Goal: Transaction & Acquisition: Subscribe to service/newsletter

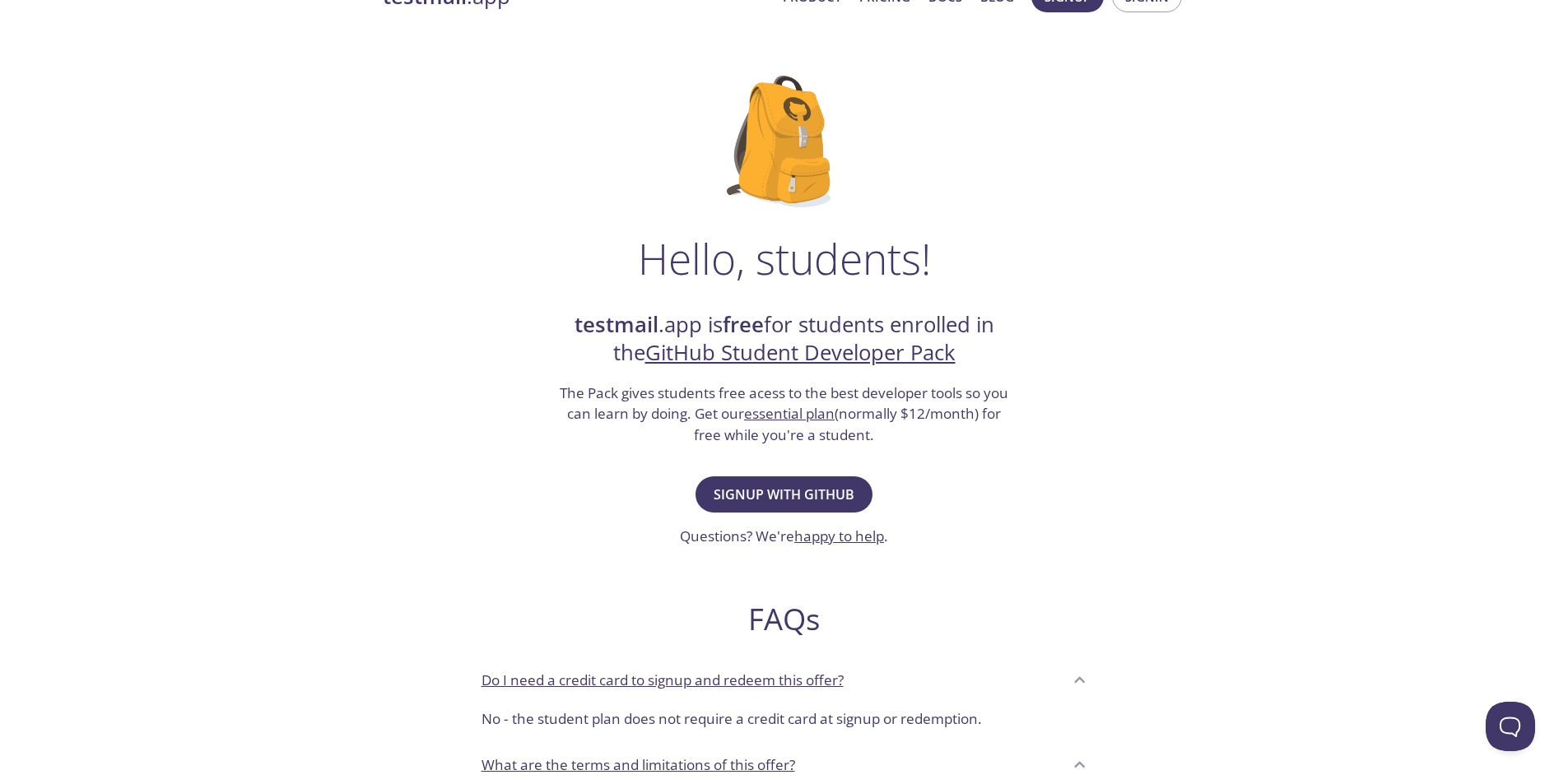
scroll to position [82, 0]
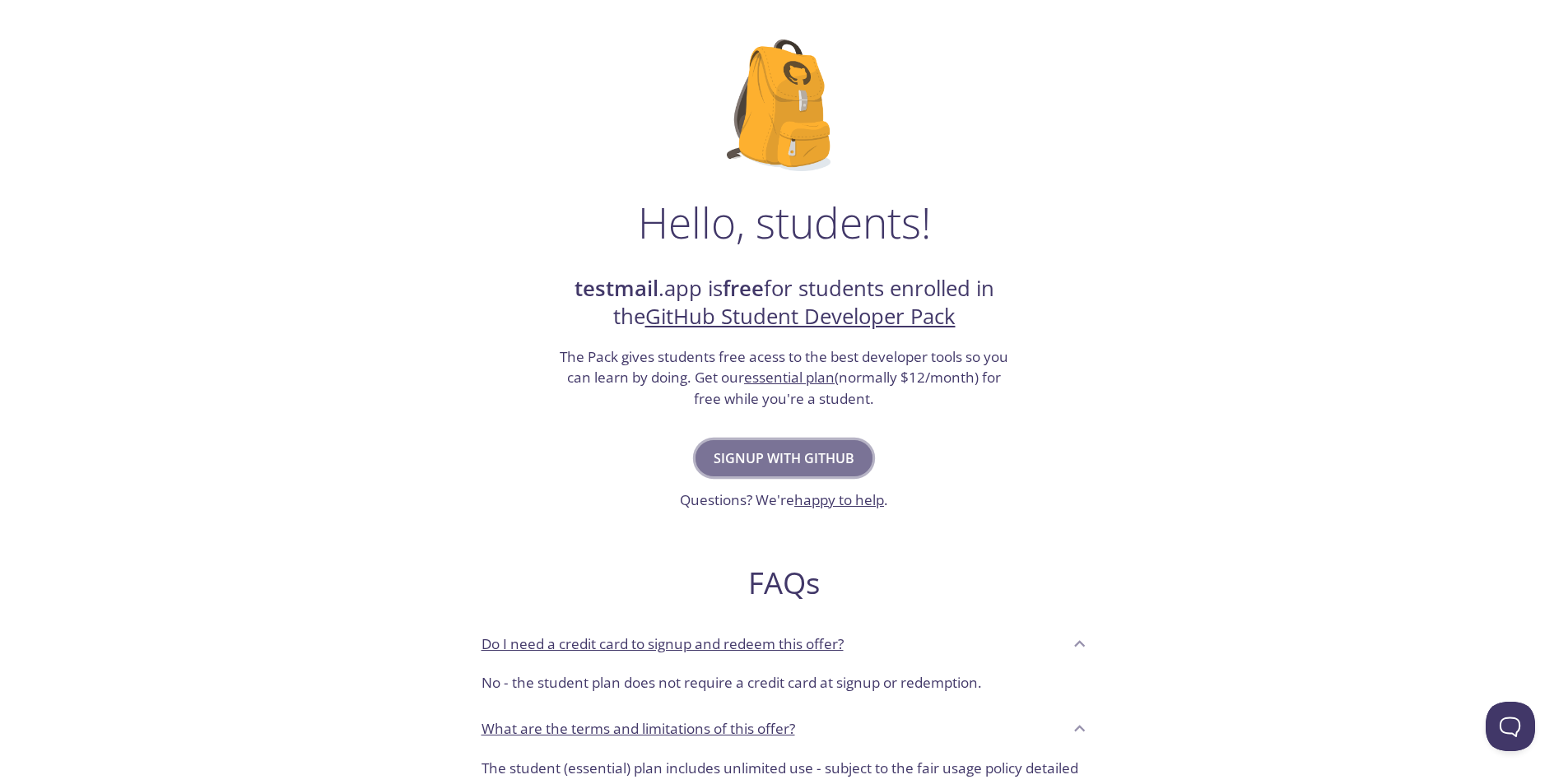
click at [822, 460] on span "Signup with GitHub" at bounding box center [784, 459] width 141 height 24
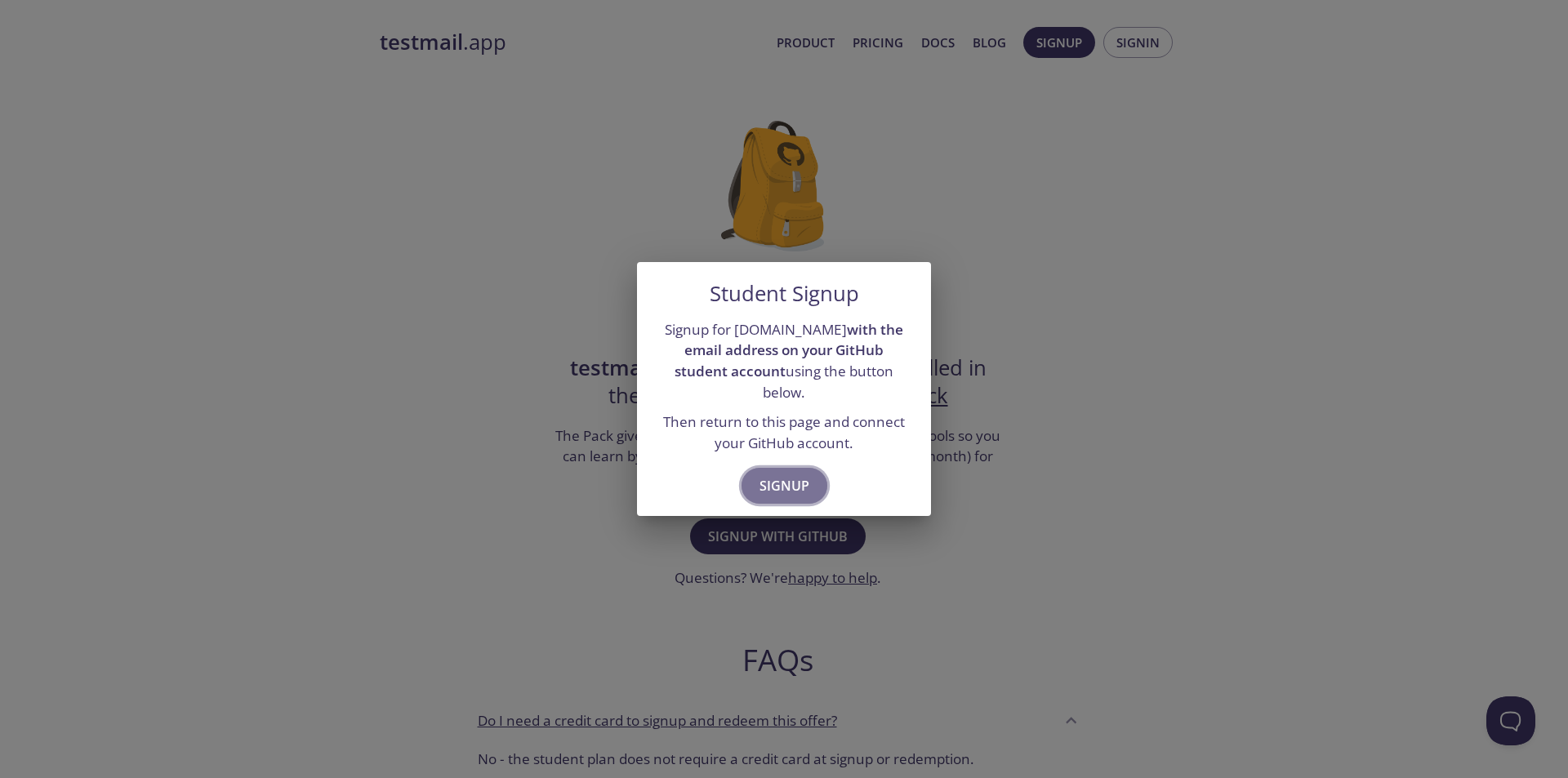
click at [782, 481] on span "Signup" at bounding box center [784, 486] width 50 height 23
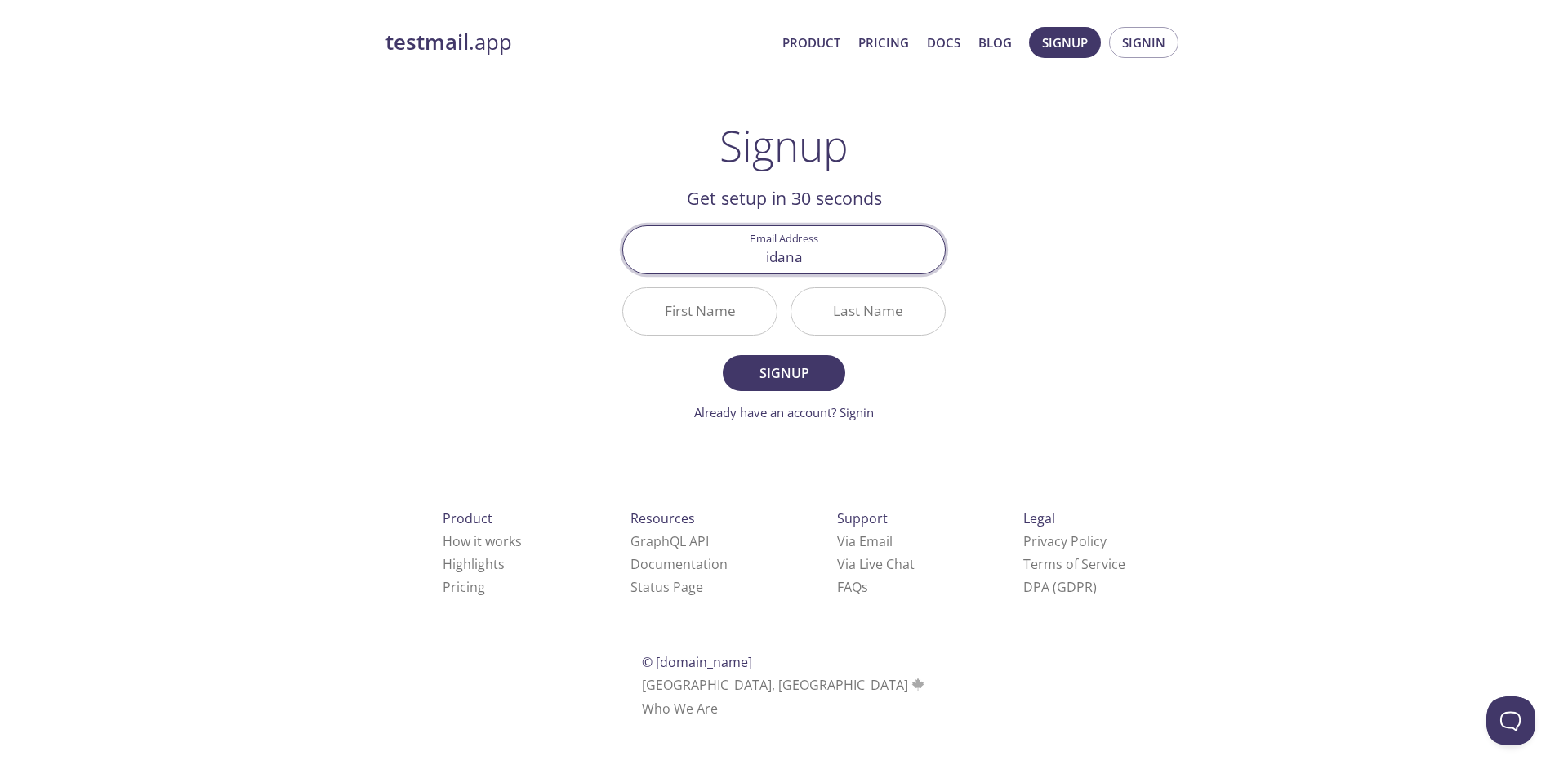
drag, startPoint x: 793, startPoint y: 233, endPoint x: 802, endPoint y: 247, distance: 16.6
click at [796, 237] on input "idana" at bounding box center [784, 250] width 322 height 47
type input "[EMAIL_ADDRESS][DOMAIN_NAME]"
click at [699, 320] on input "First Name" at bounding box center [700, 311] width 154 height 47
type input "Idan"
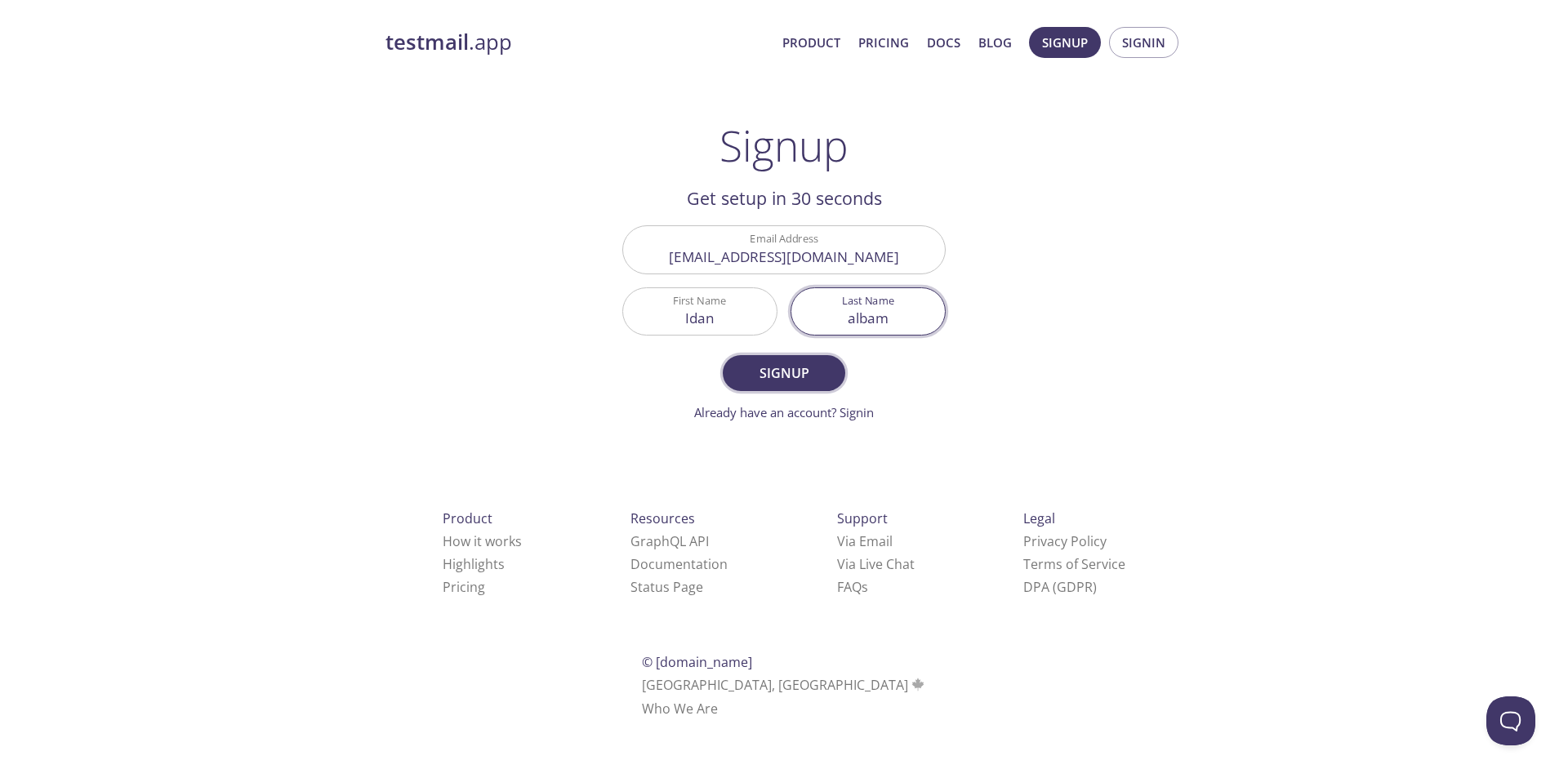
type input "albam"
click at [770, 371] on span "Signup" at bounding box center [784, 373] width 87 height 23
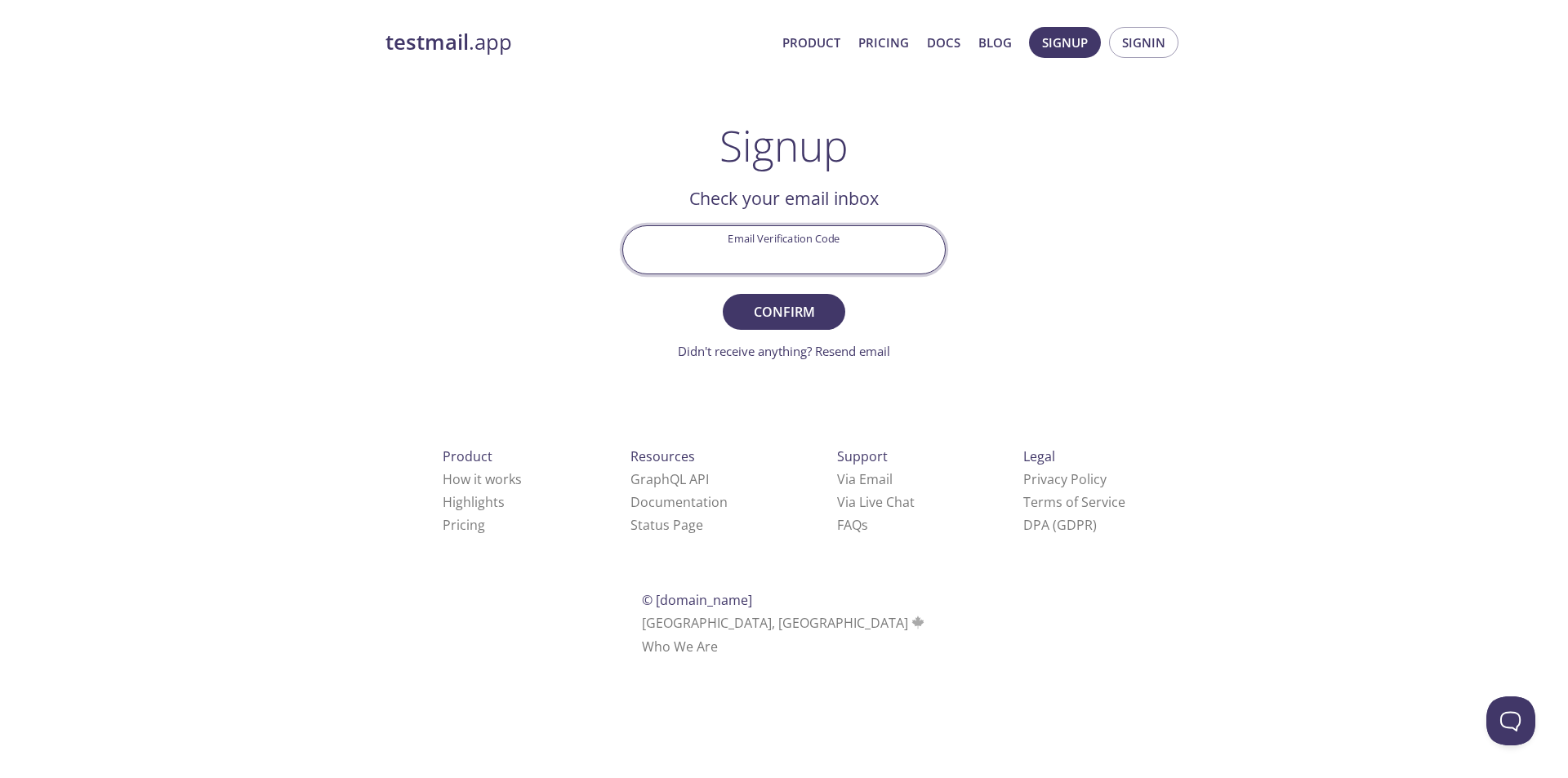
click at [736, 249] on input "Email Verification Code" at bounding box center [784, 250] width 322 height 47
paste input "QMCT3X1"
type input "QMCT3X1"
click at [763, 311] on span "Confirm" at bounding box center [784, 312] width 87 height 23
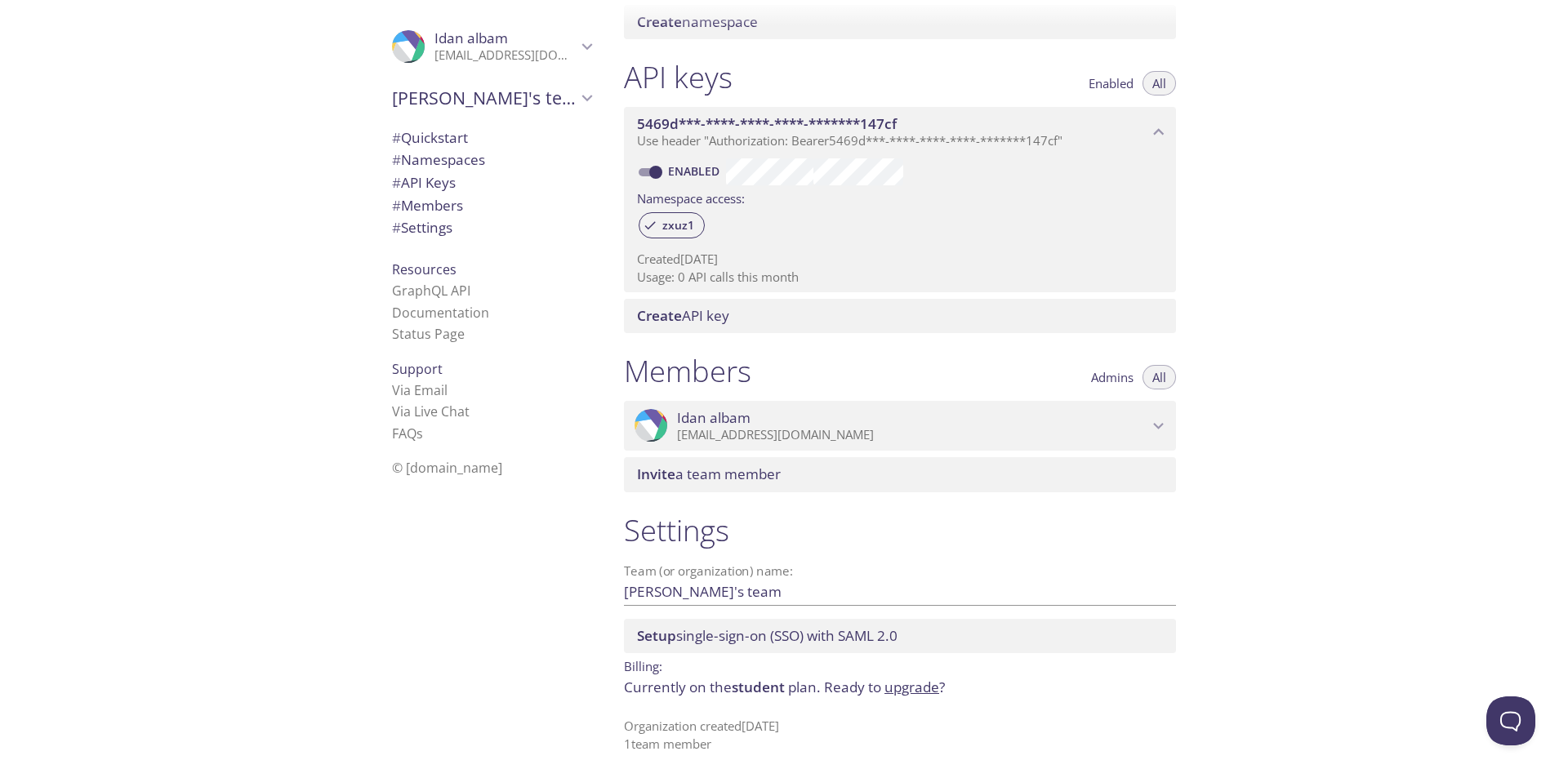
scroll to position [383, 0]
click at [425, 136] on span "# Quickstart" at bounding box center [430, 137] width 76 height 18
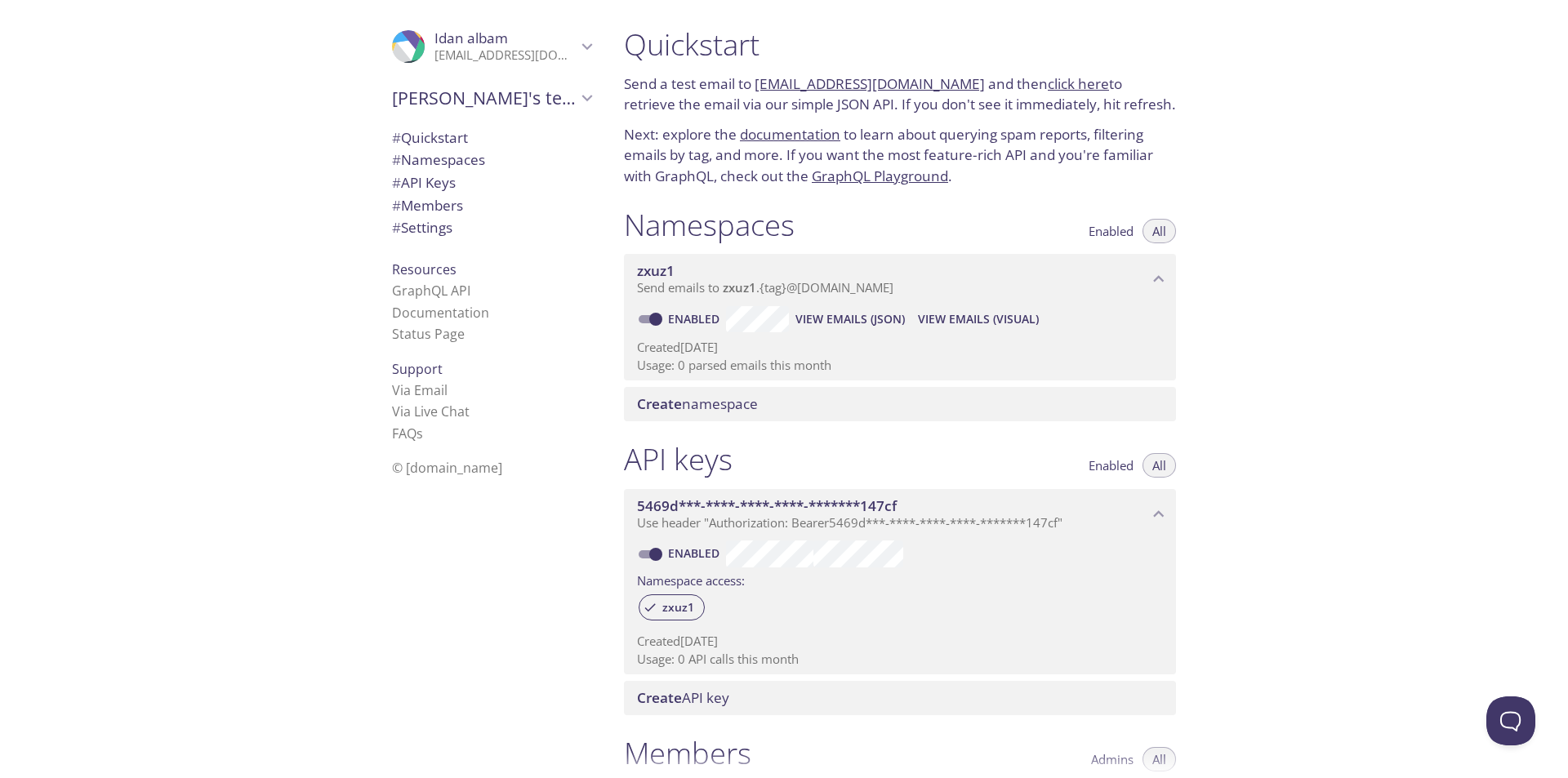
click at [761, 131] on link "documentation" at bounding box center [790, 133] width 100 height 18
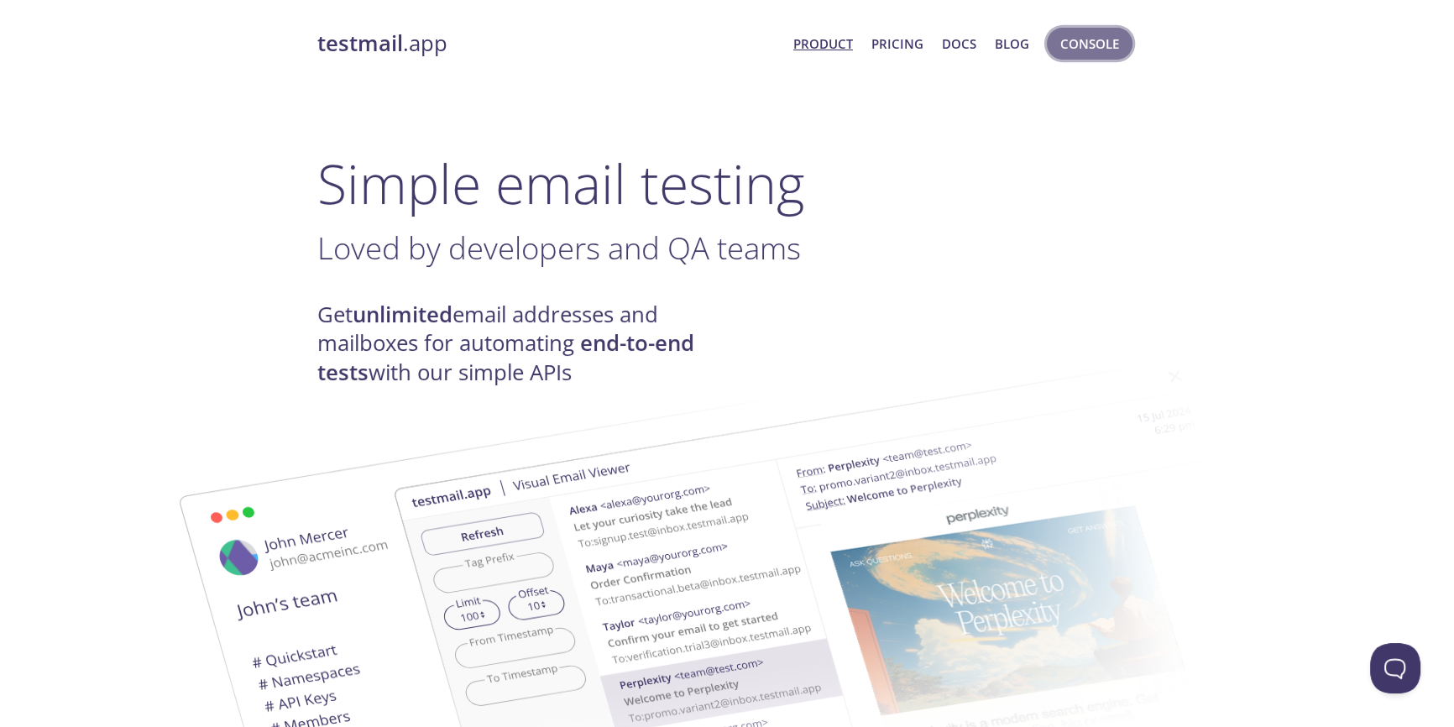
click at [1084, 48] on span "Console" at bounding box center [1089, 44] width 59 height 22
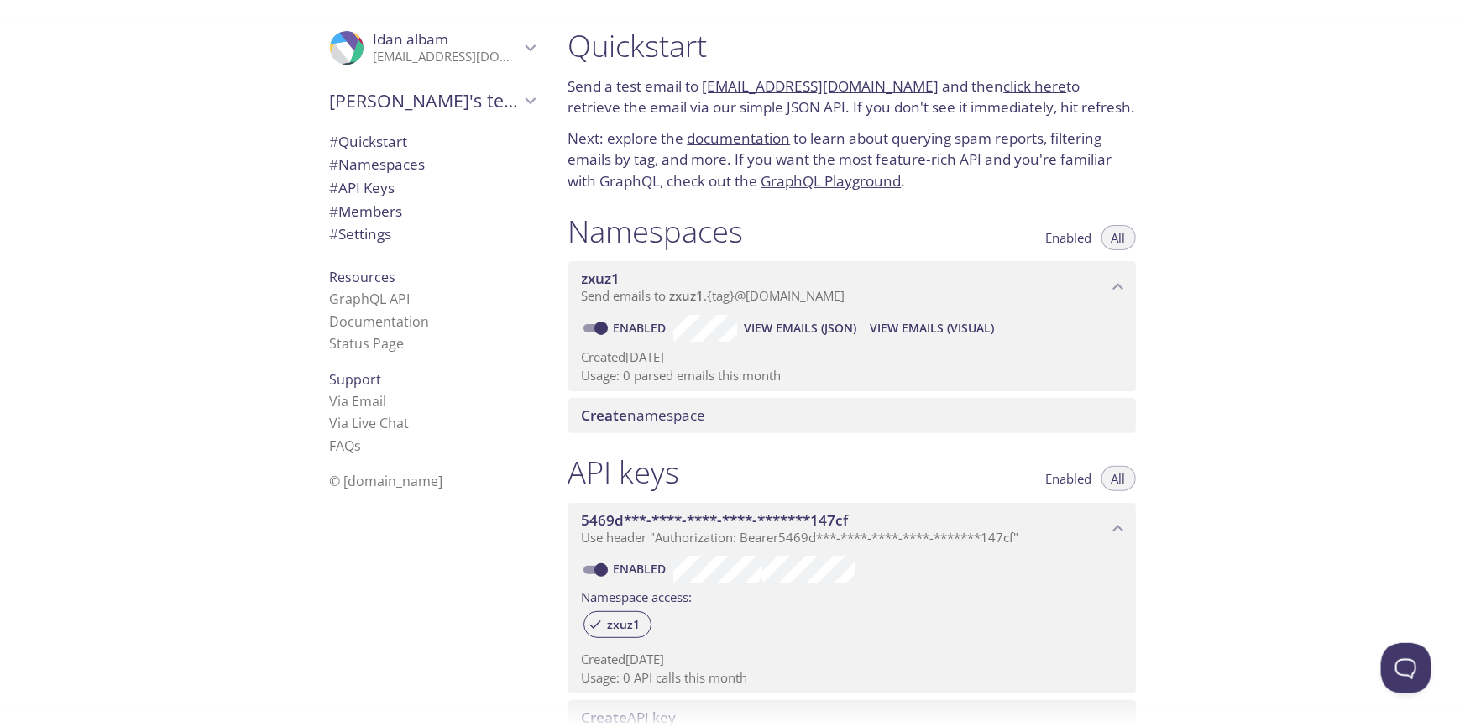
click at [402, 160] on span "# Namespaces" at bounding box center [378, 163] width 96 height 19
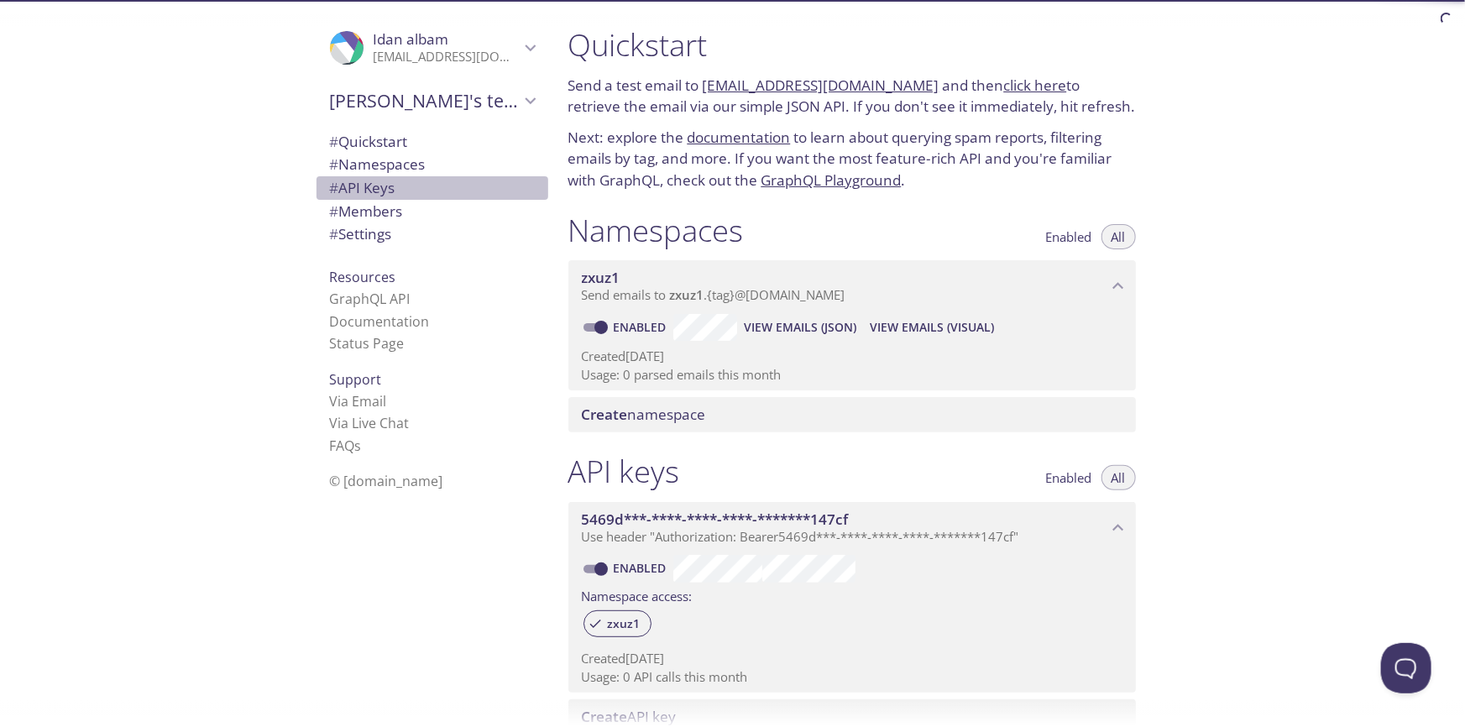
click at [390, 188] on span "# API Keys" at bounding box center [432, 188] width 205 height 22
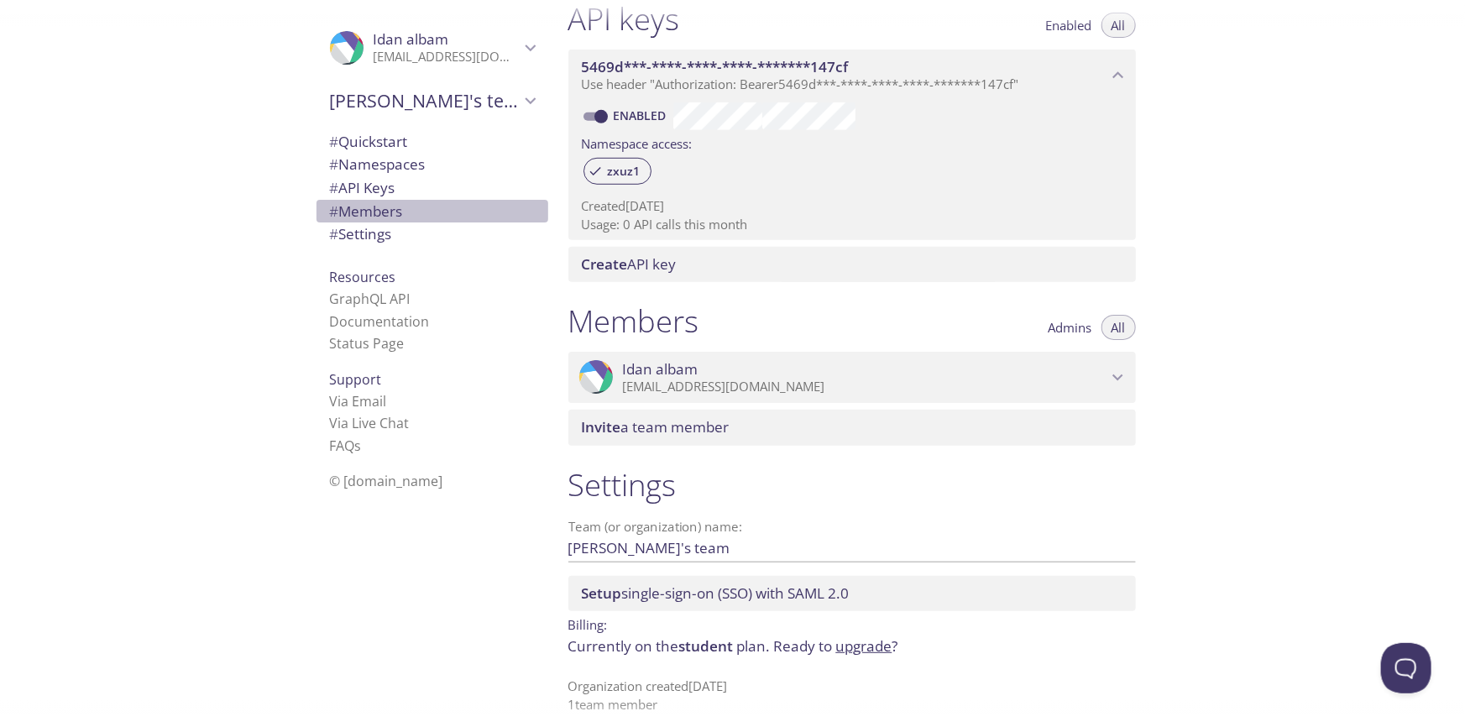
click at [380, 208] on span "# Members" at bounding box center [366, 211] width 73 height 19
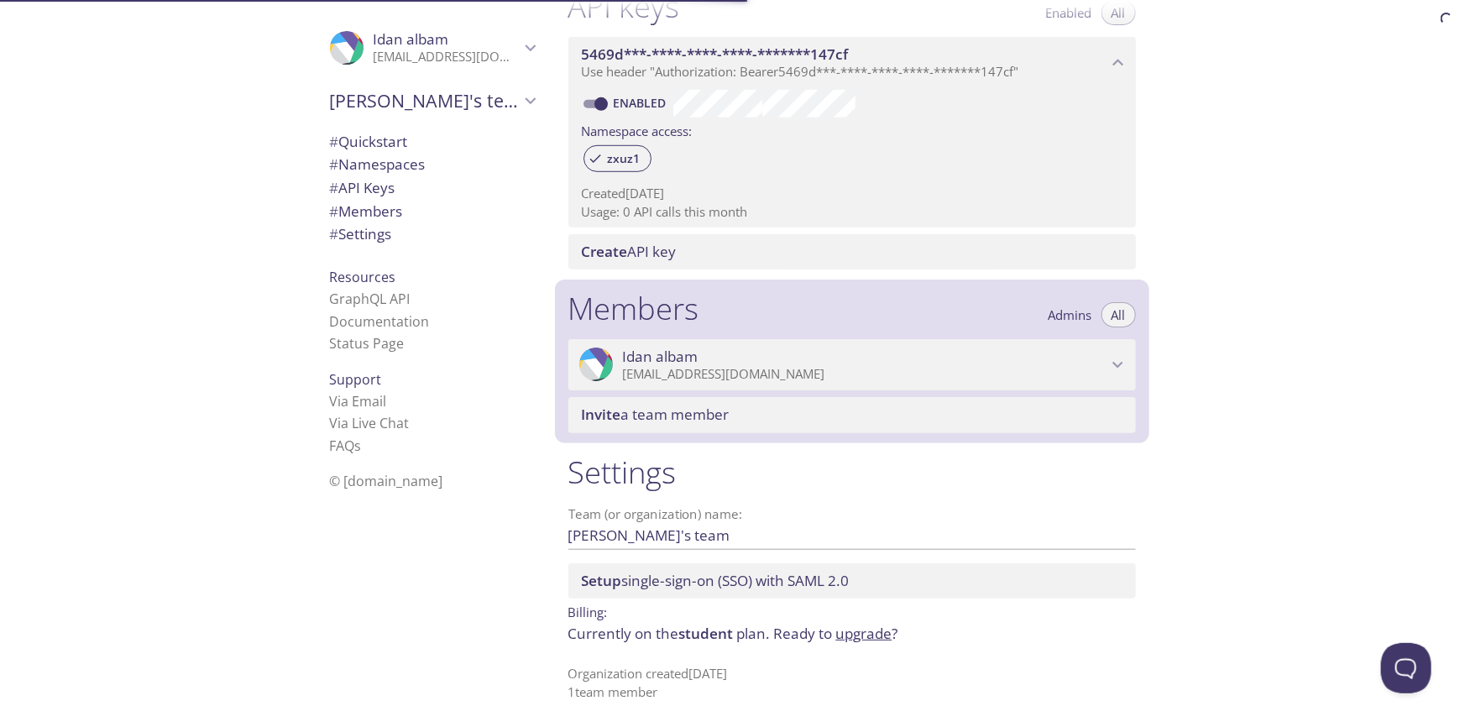
click at [375, 228] on span "# Settings" at bounding box center [361, 233] width 62 height 19
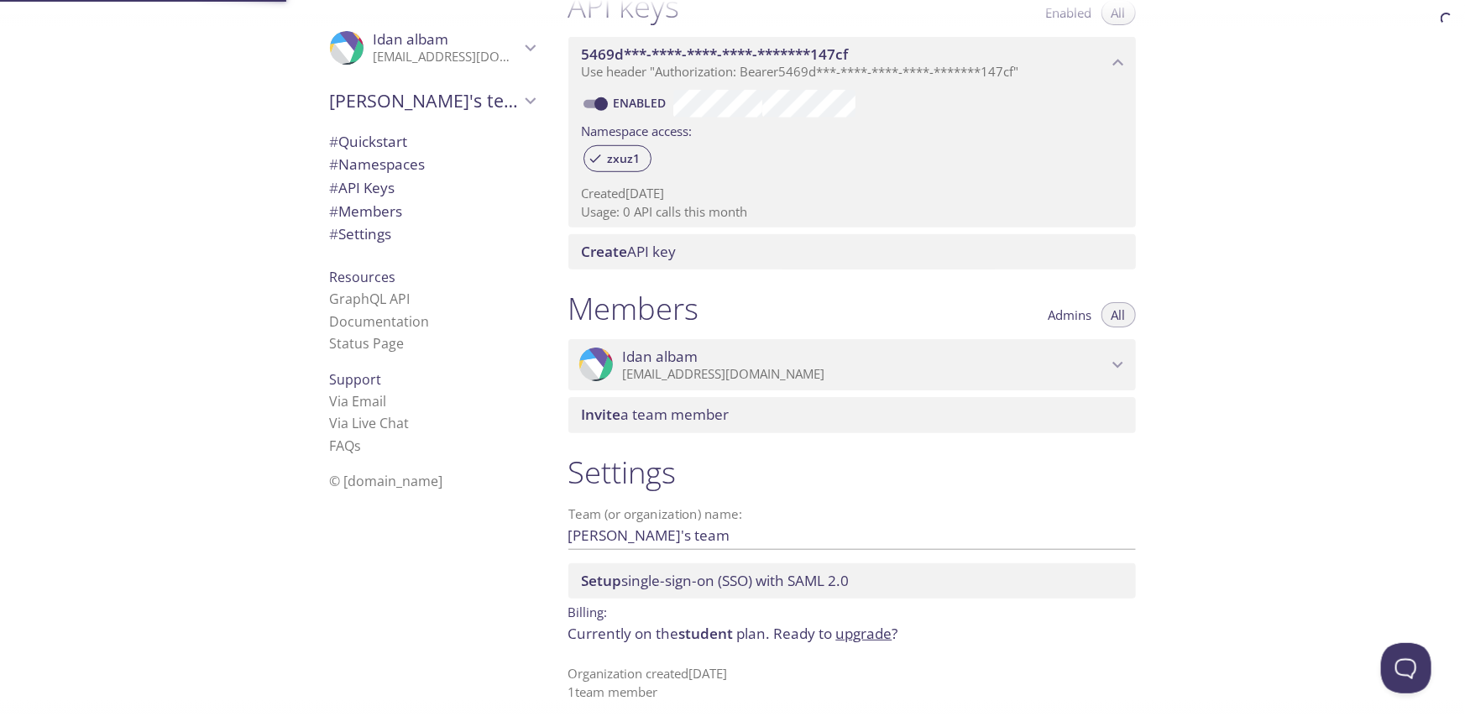
scroll to position [464, 0]
click at [374, 299] on link "GraphQL API" at bounding box center [370, 299] width 81 height 18
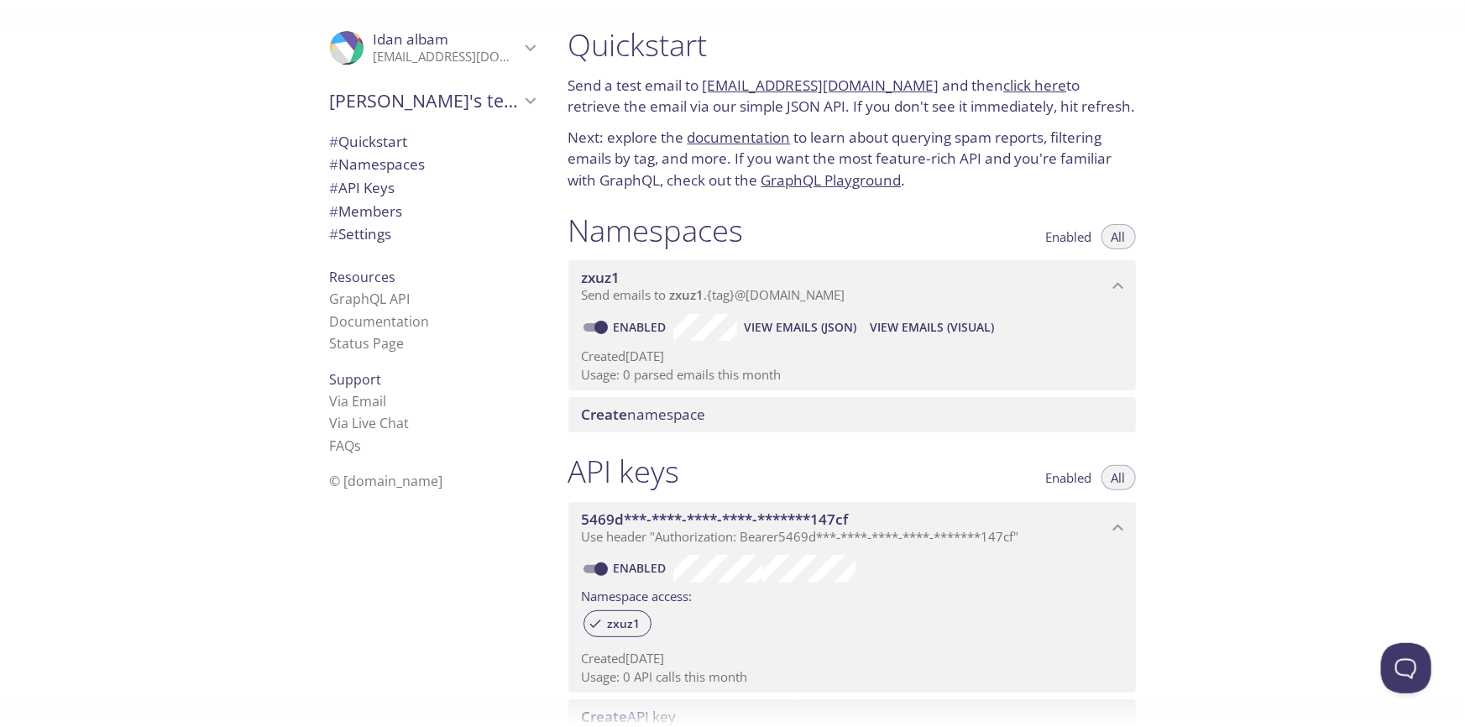
scroll to position [0, 0]
click at [746, 88] on link "zxuz1.test@inbox.testmail.app" at bounding box center [821, 85] width 237 height 19
click at [1004, 86] on link "click here" at bounding box center [1035, 85] width 63 height 19
